Goal: Task Accomplishment & Management: Manage account settings

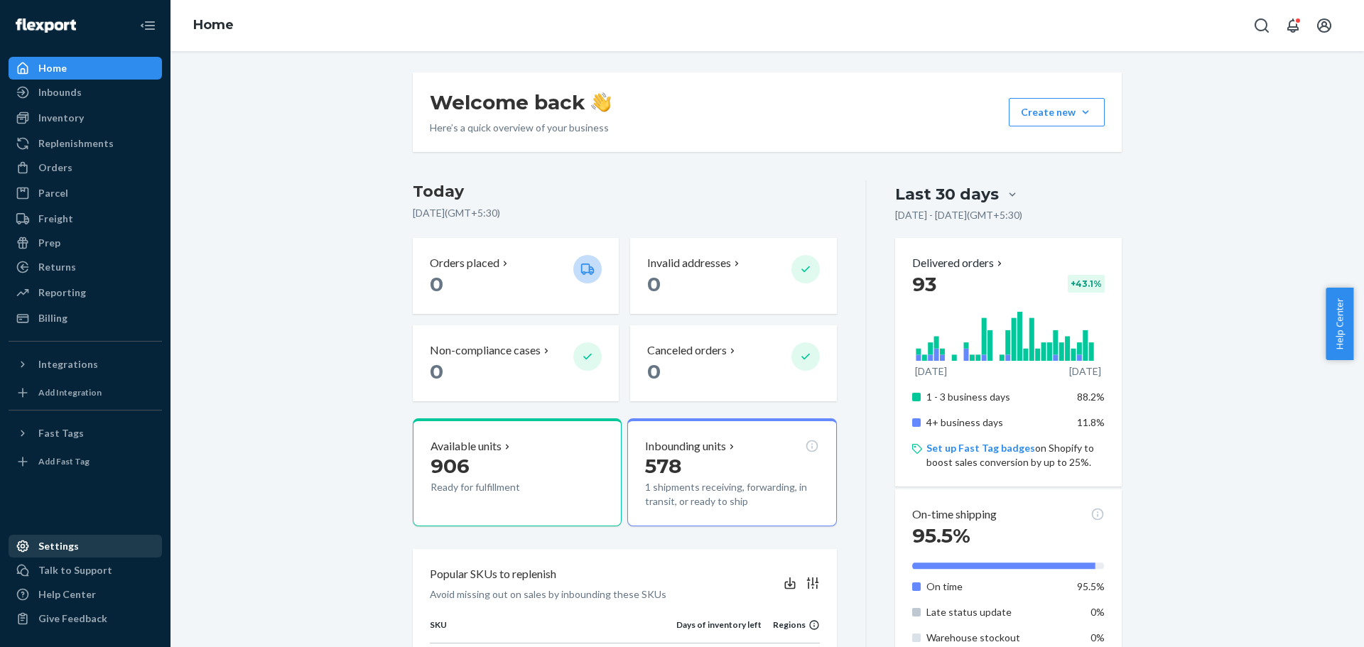
click at [71, 540] on div "Settings" at bounding box center [58, 546] width 40 height 14
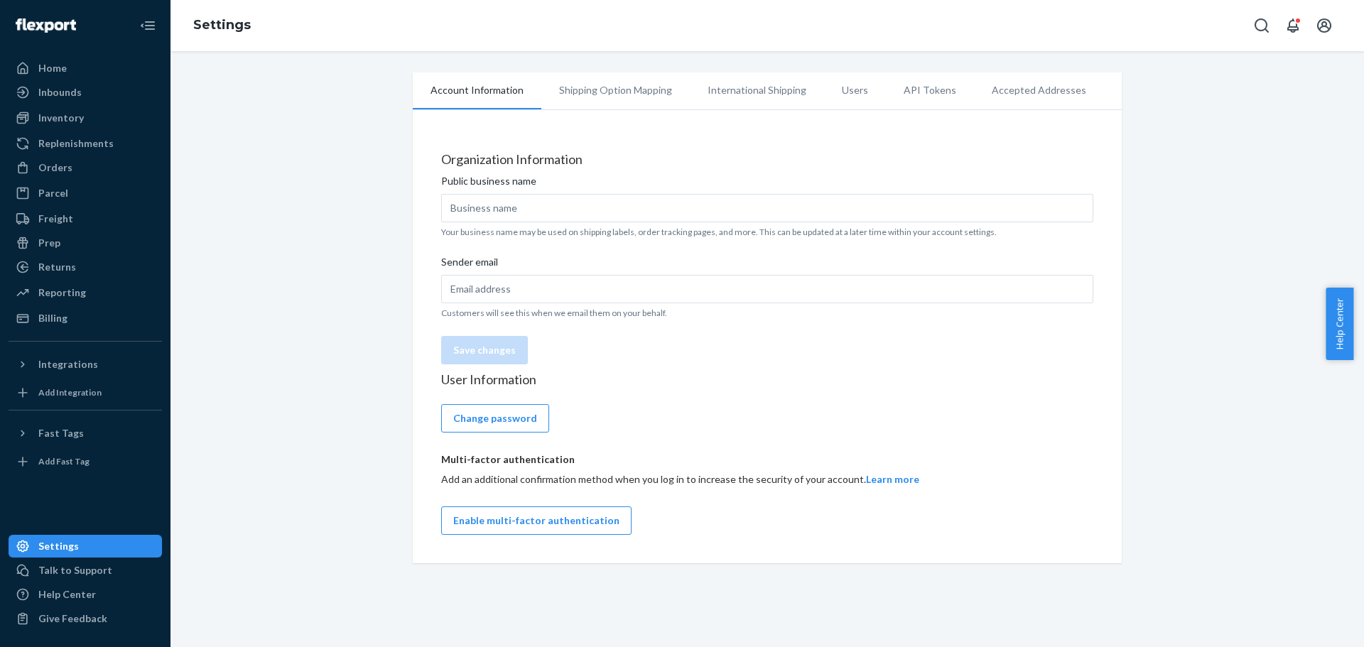
type input "Packamor"
type input "[EMAIL_ADDRESS][DOMAIN_NAME]"
click at [834, 91] on li "Users" at bounding box center [855, 90] width 62 height 36
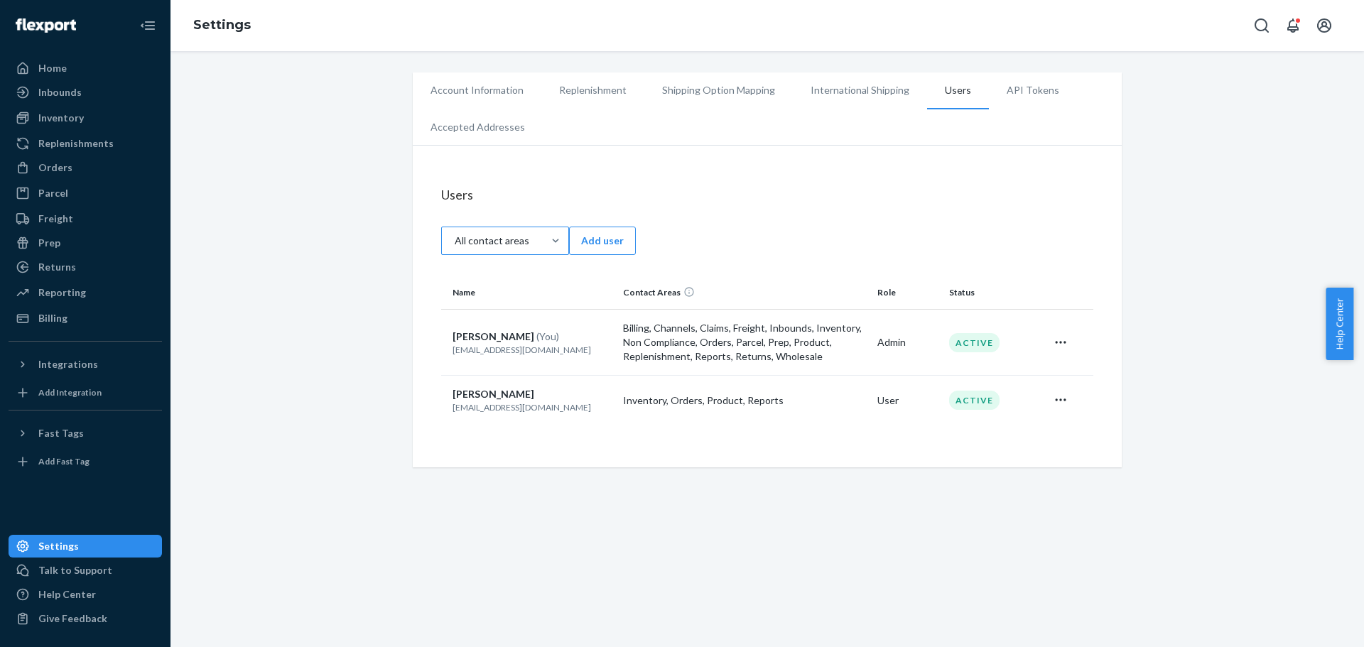
click at [534, 232] on div "All contact areas" at bounding box center [492, 241] width 101 height 26
click at [458, 241] on input "All contact areas" at bounding box center [458, 241] width 0 height 0
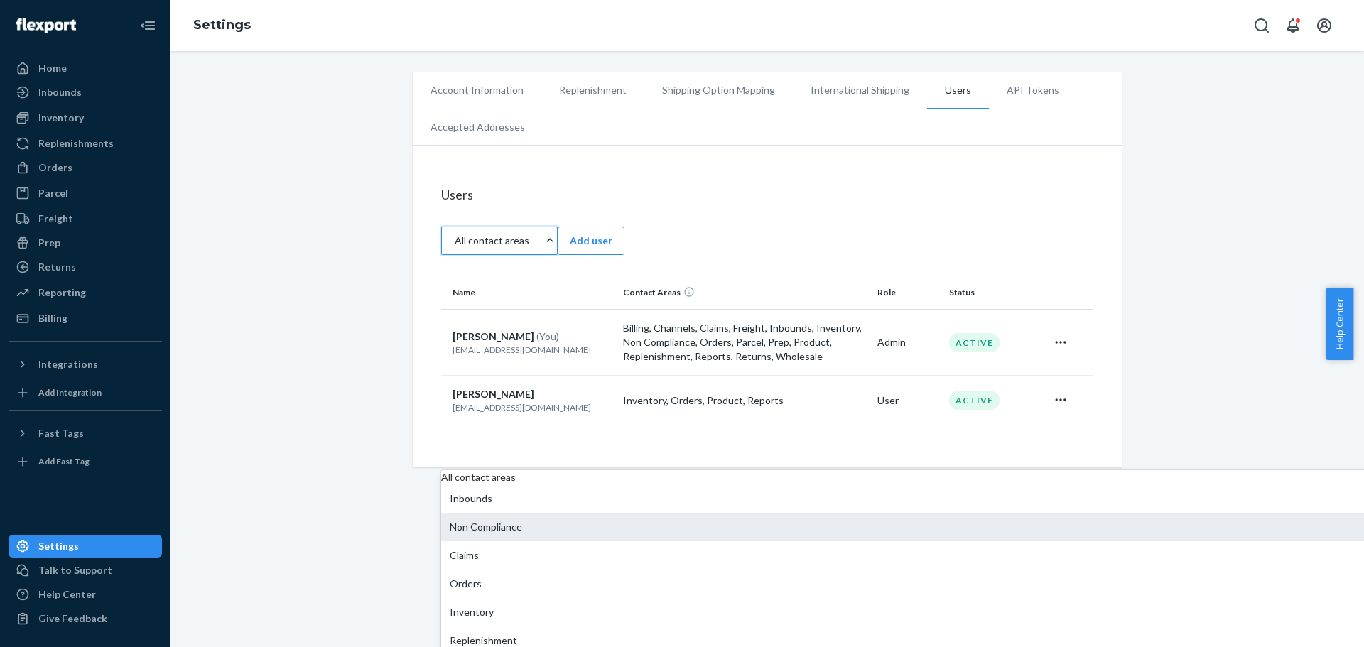
scroll to position [247, 0]
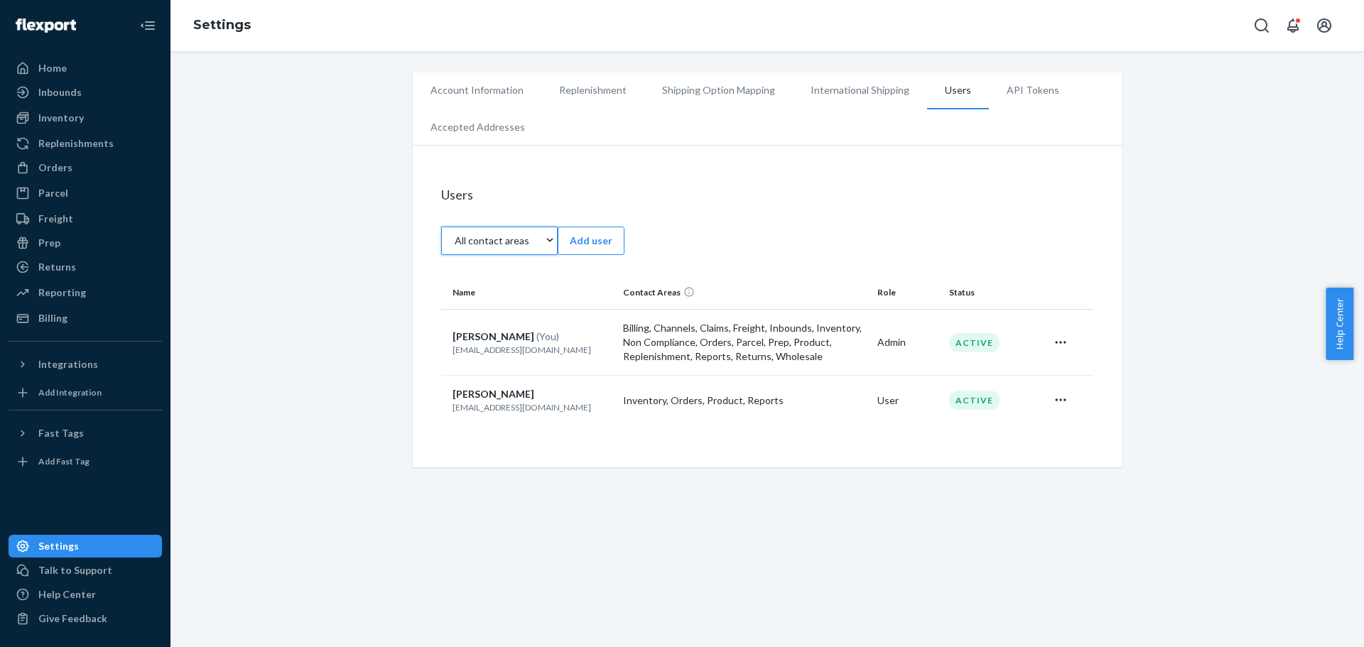
click at [543, 228] on div "All contact areas" at bounding box center [492, 241] width 101 height 26
click at [458, 241] on input "0 results available. Select is focused , press Down to open the menu, All conta…" at bounding box center [458, 241] width 0 height 0
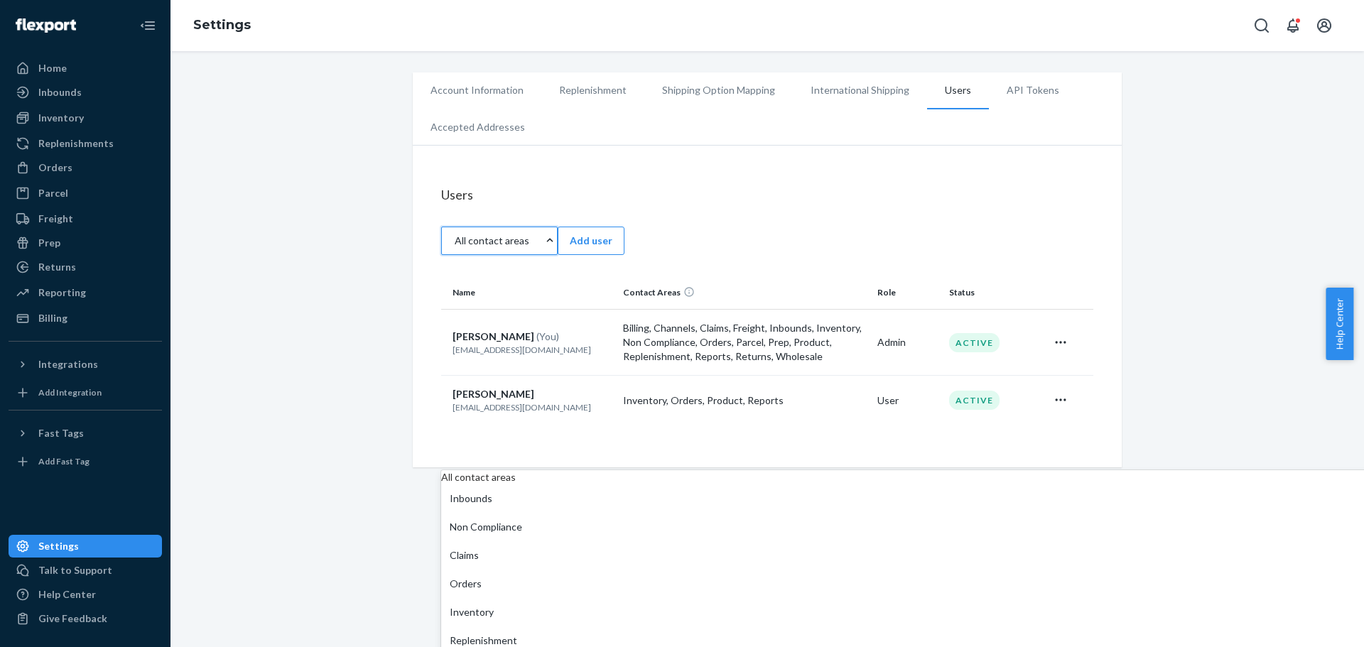
scroll to position [0, 0]
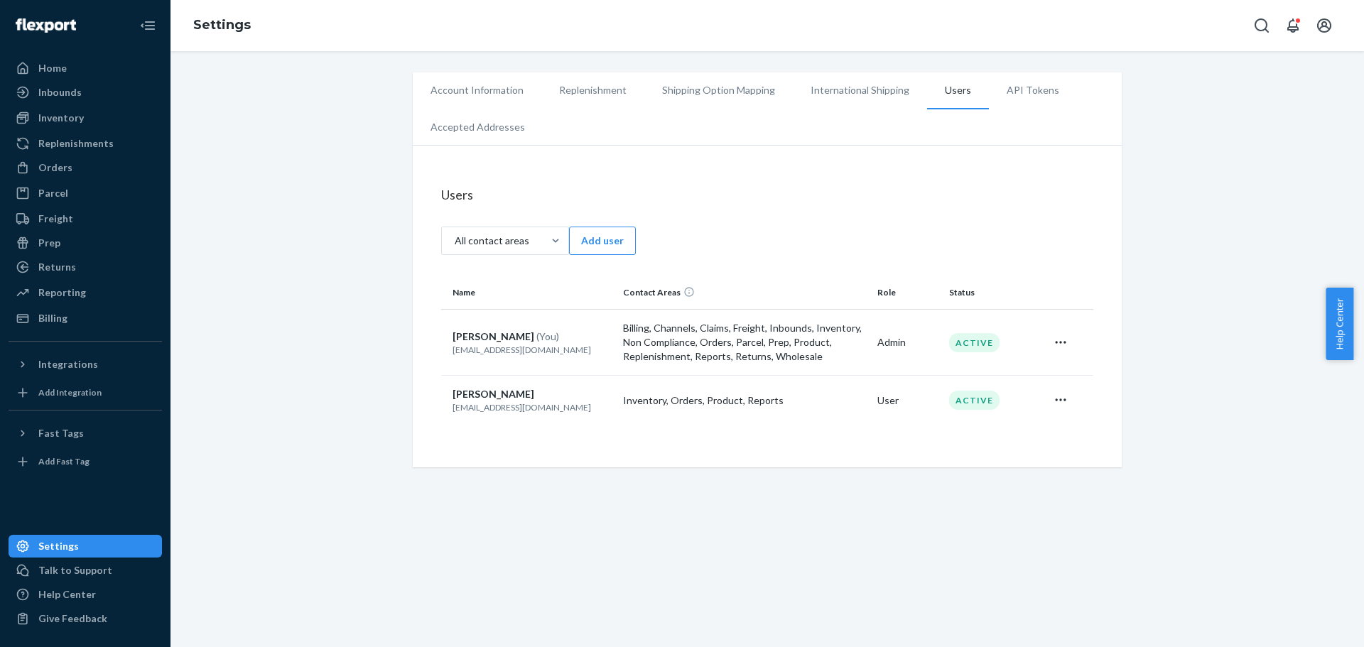
click at [652, 157] on div "Users All contact areas Add user Name Contact Areas Role Status [PERSON_NAME] (…" at bounding box center [767, 310] width 709 height 315
click at [636, 227] on button "Add user" at bounding box center [602, 241] width 67 height 28
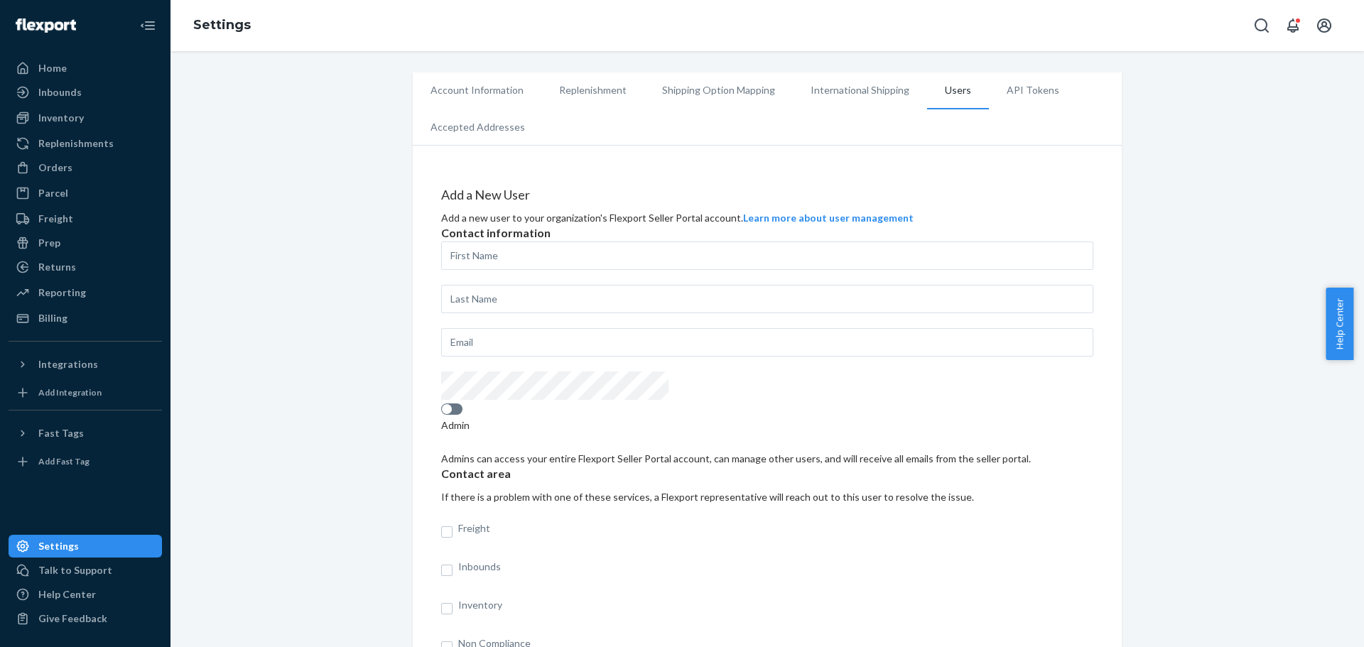
click at [936, 88] on li "Users" at bounding box center [958, 90] width 62 height 37
click at [813, 85] on li "International Shipping" at bounding box center [860, 90] width 134 height 36
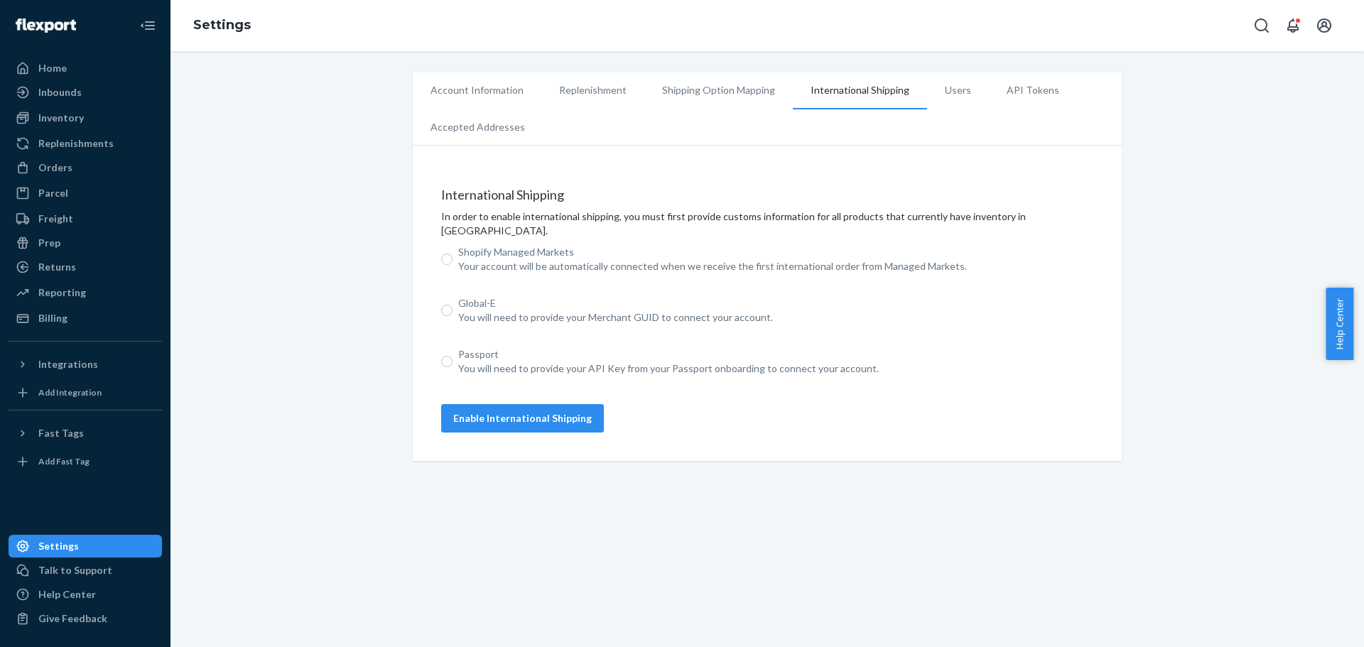
click at [942, 92] on li "Users" at bounding box center [958, 90] width 62 height 36
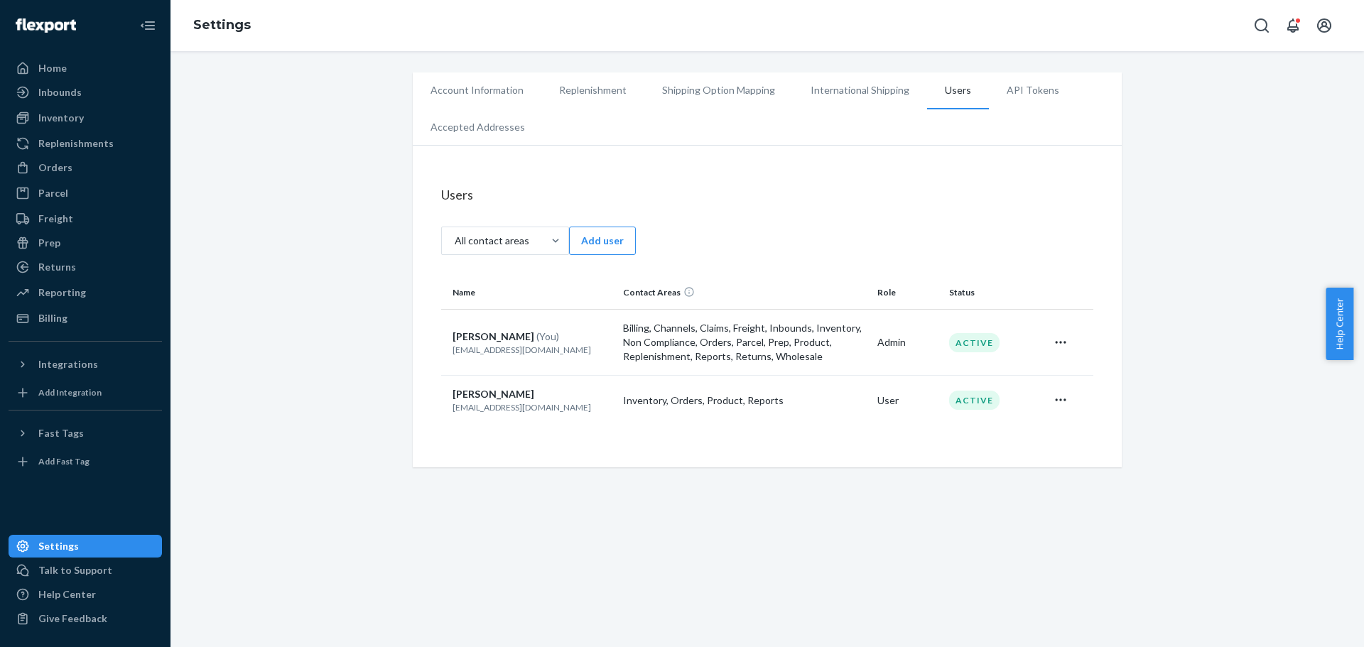
click at [1062, 396] on icon "Open user actions" at bounding box center [1060, 400] width 14 height 14
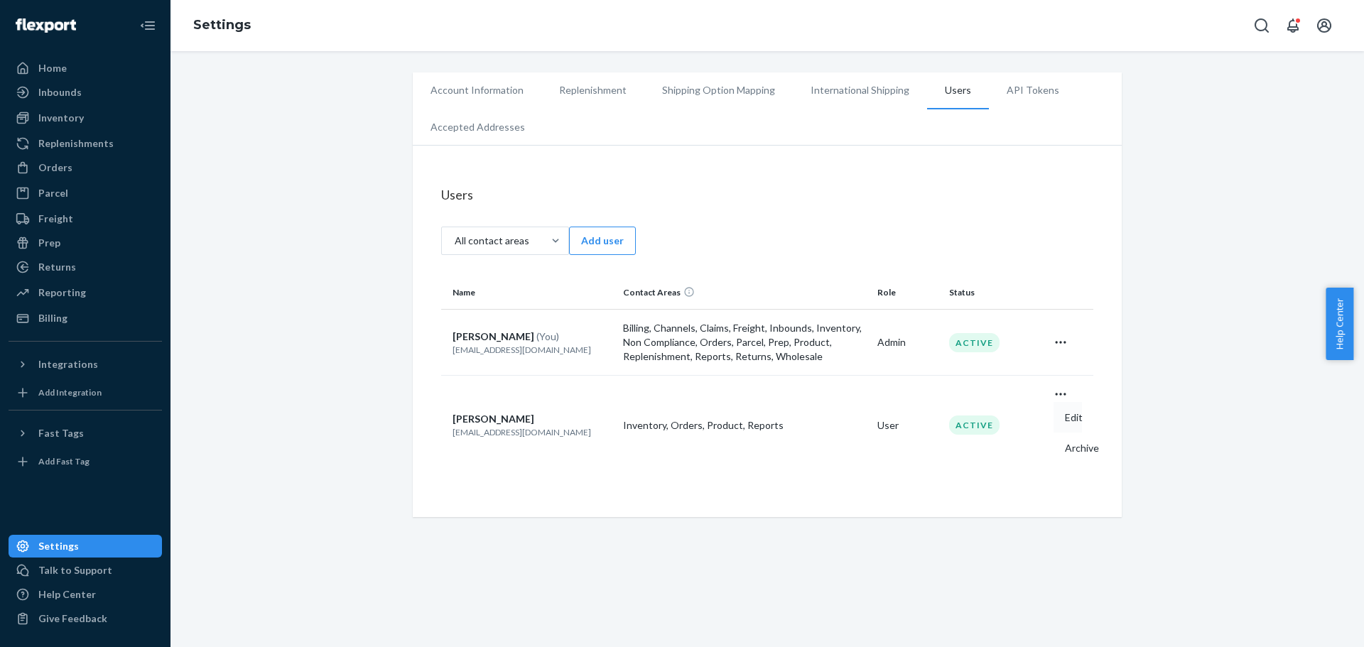
click at [1065, 423] on span "Edit" at bounding box center [1074, 418] width 18 height 10
